Goal: Task Accomplishment & Management: Use online tool/utility

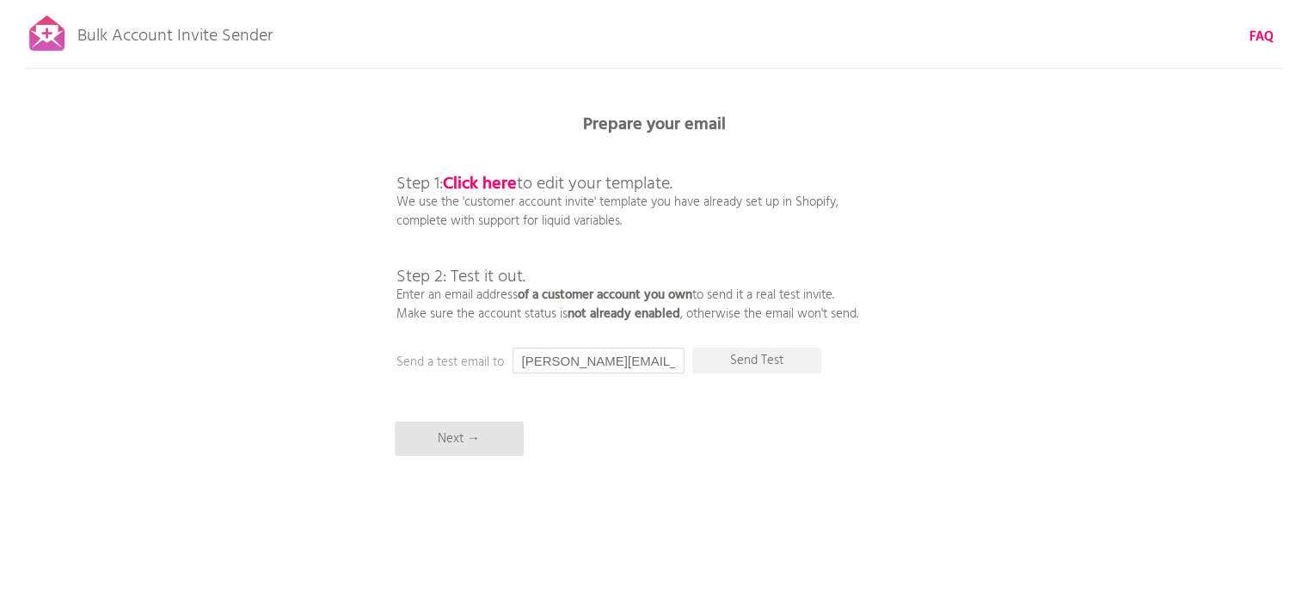
click at [592, 366] on input "[PERSON_NAME][EMAIL_ADDRESS][DOMAIN_NAME]" at bounding box center [599, 360] width 172 height 26
click at [570, 351] on input "[PERSON_NAME][EMAIL_ADDRESS][DOMAIN_NAME]" at bounding box center [599, 360] width 172 height 26
paste input "kaushik@huptechweb"
click at [772, 357] on p "Send Test" at bounding box center [756, 360] width 129 height 26
click at [476, 428] on p "Next →" at bounding box center [459, 438] width 129 height 34
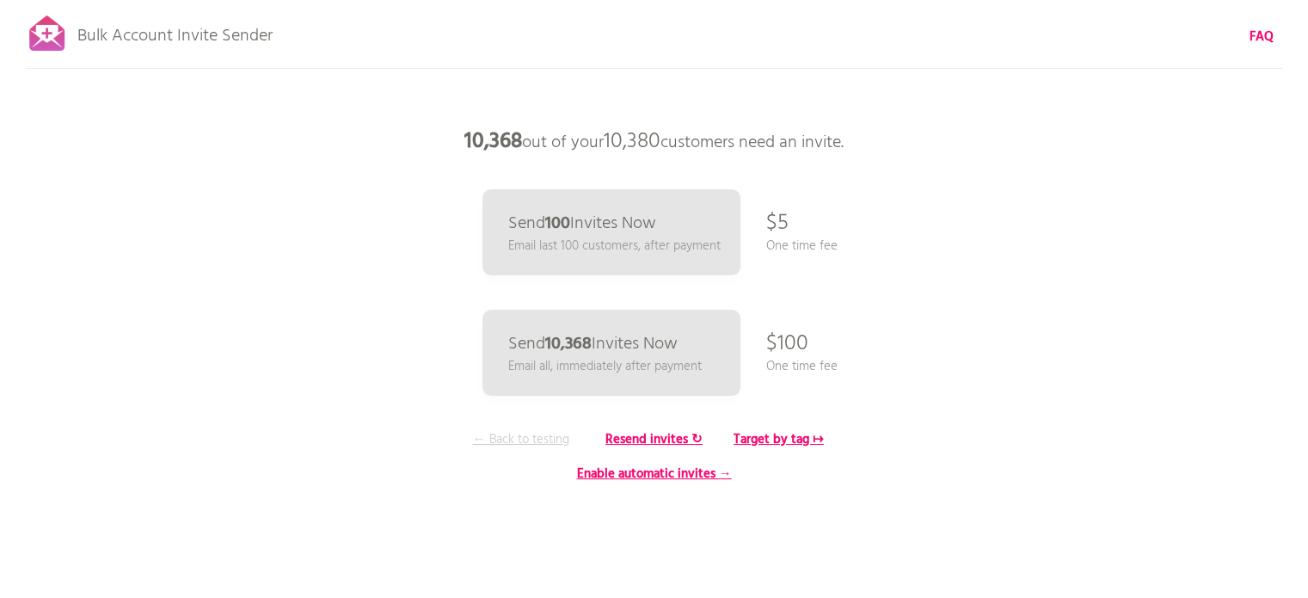
drag, startPoint x: 535, startPoint y: 433, endPoint x: 529, endPoint y: 444, distance: 12.7
click at [533, 440] on div "Bulk Account Invite Sender FAQ Synced all customers! Pause sending (This can ta…" at bounding box center [654, 301] width 1308 height 602
click at [527, 444] on p "← Back to testing" at bounding box center [521, 439] width 129 height 19
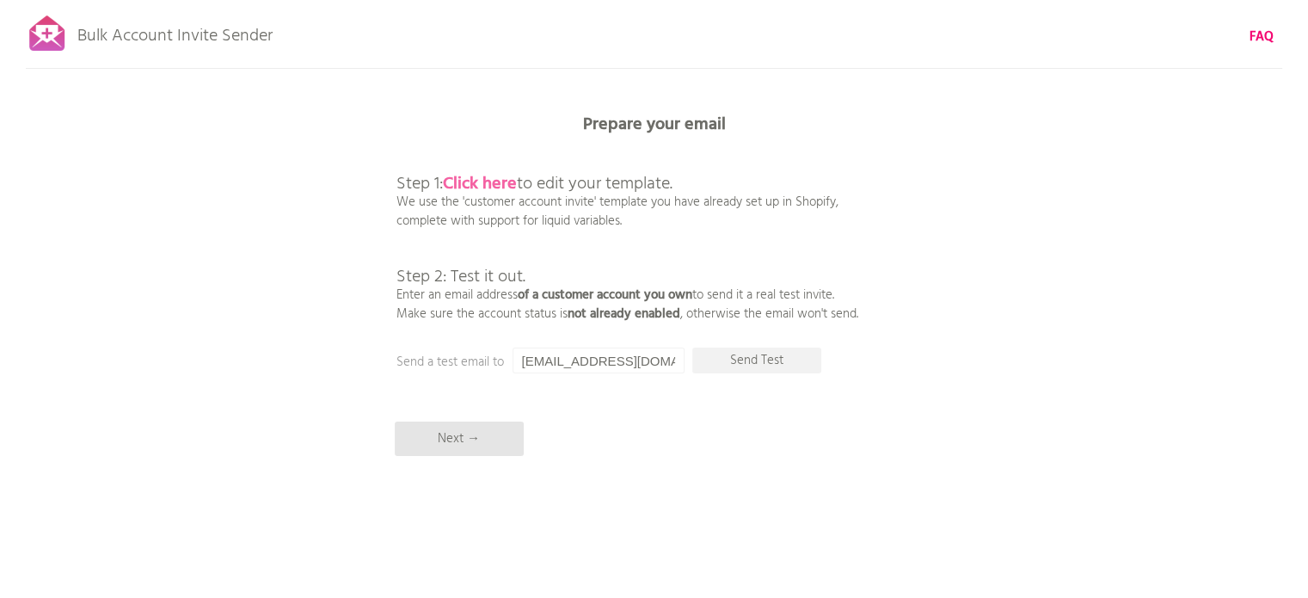
click at [497, 175] on b "Click here" at bounding box center [480, 184] width 74 height 28
click at [667, 433] on div "Bulk Account Invite Sender FAQ Synced all customers! Pause sending (This can ta…" at bounding box center [654, 301] width 1308 height 602
type input "[PERSON_NAME][EMAIL_ADDRESS][DOMAIN_NAME]"
click at [681, 430] on div "Bulk Account Invite Sender FAQ Synced all customers! Pause sending (This can ta…" at bounding box center [654, 301] width 1308 height 602
